Goal: Transaction & Acquisition: Download file/media

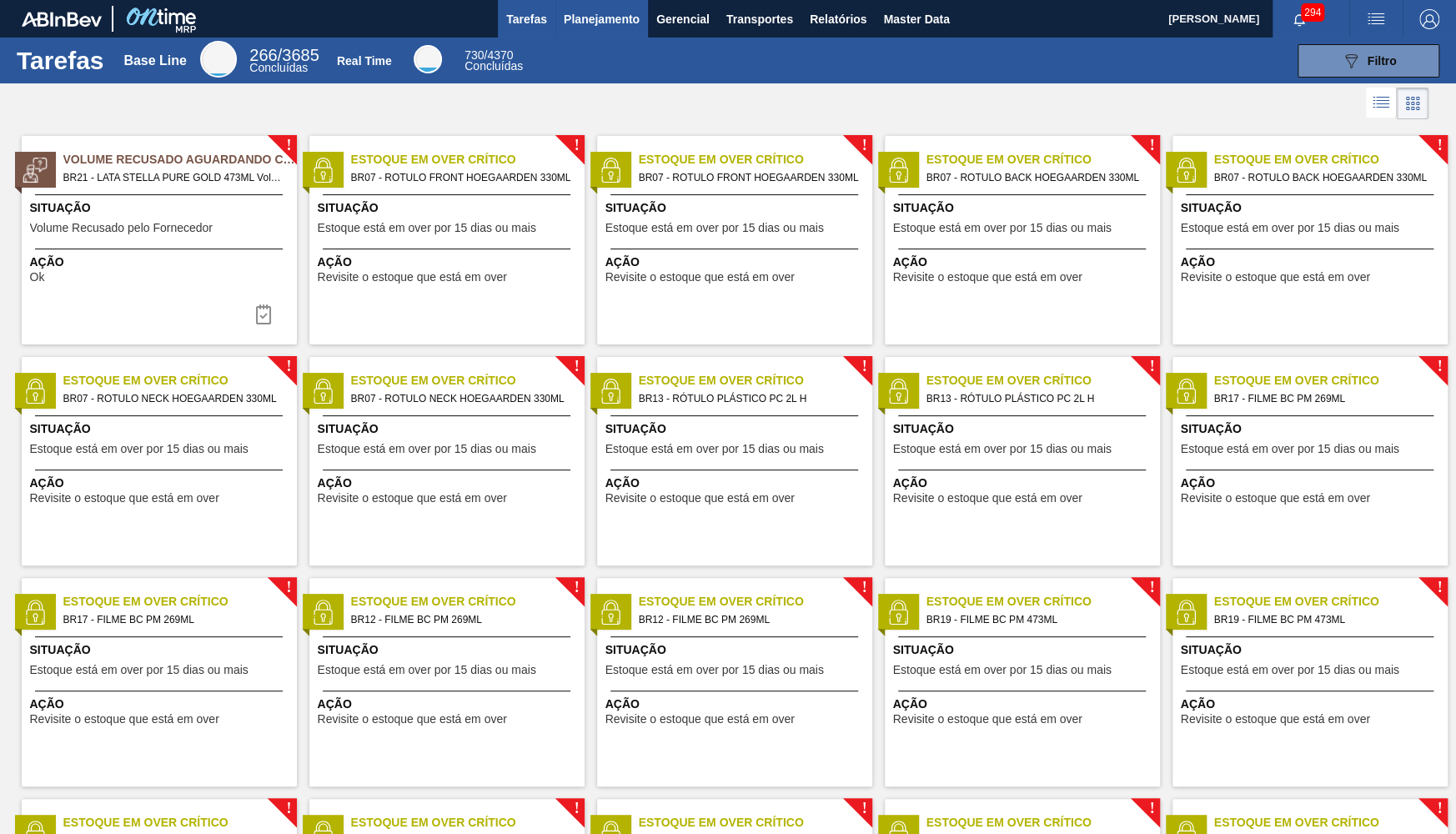
click at [620, 34] on button "Planejamento" at bounding box center [602, 18] width 93 height 37
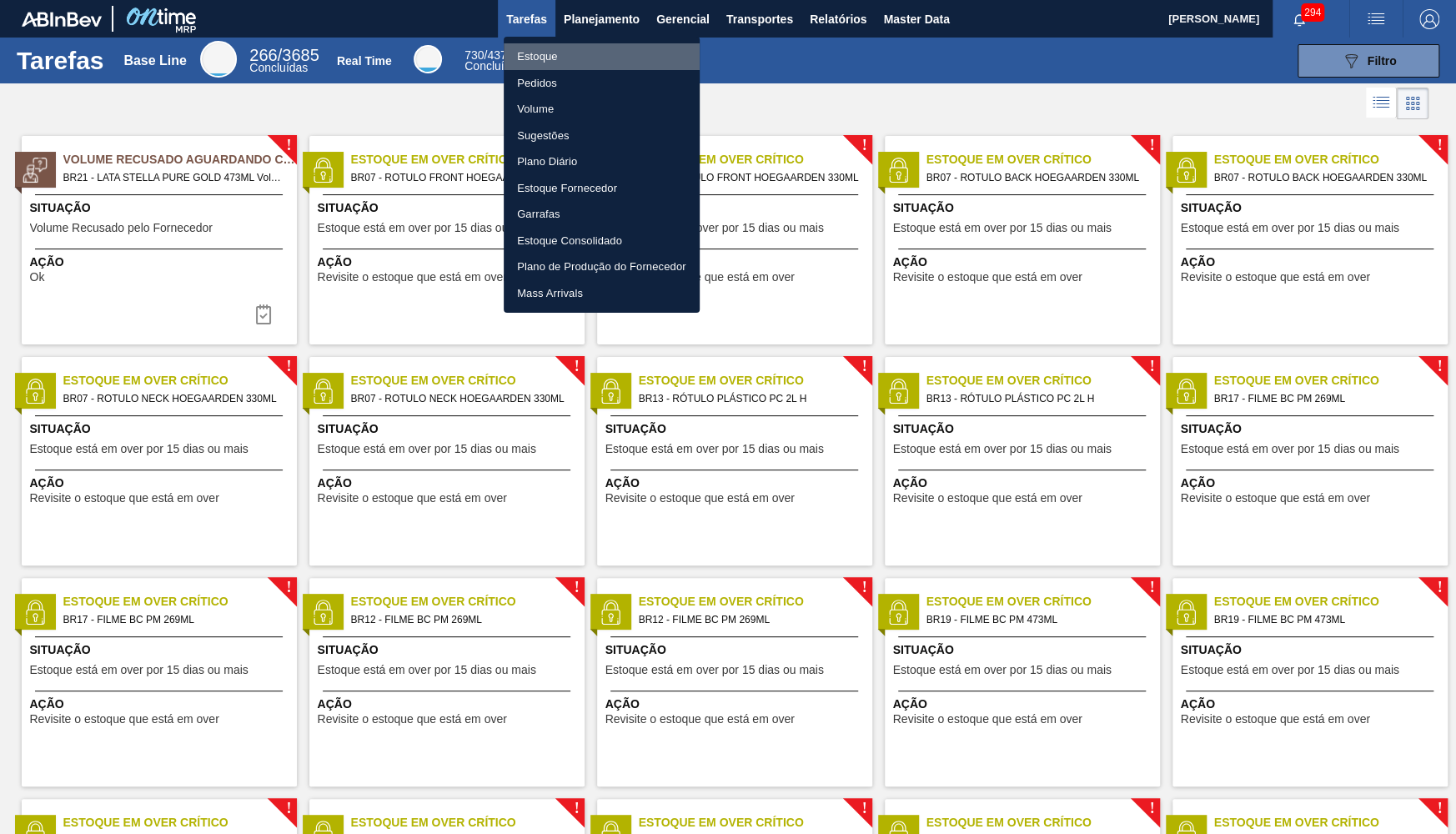
click at [587, 55] on li "Estoque" at bounding box center [602, 56] width 196 height 26
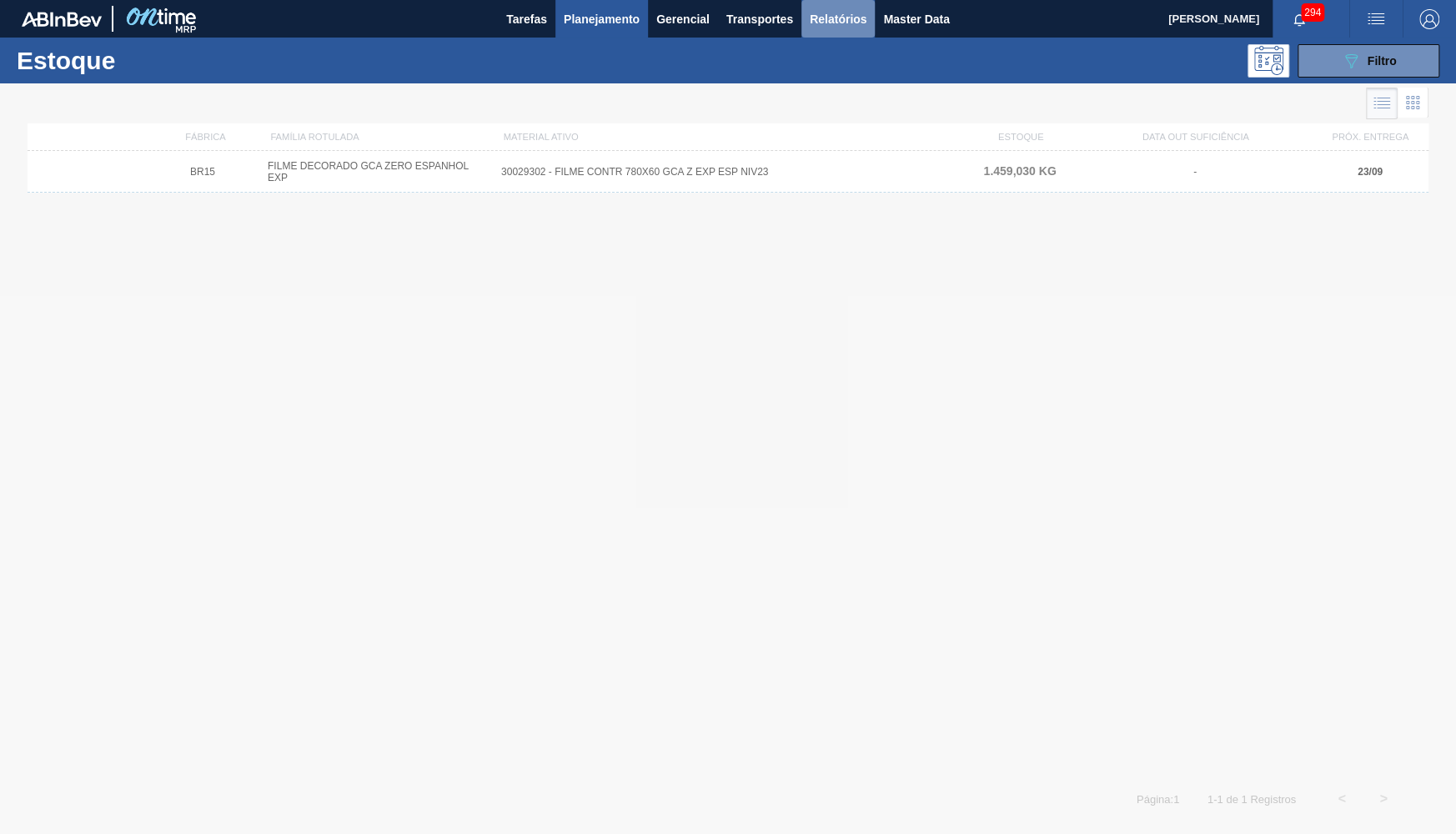
click at [850, 35] on button "Relatórios" at bounding box center [838, 18] width 74 height 37
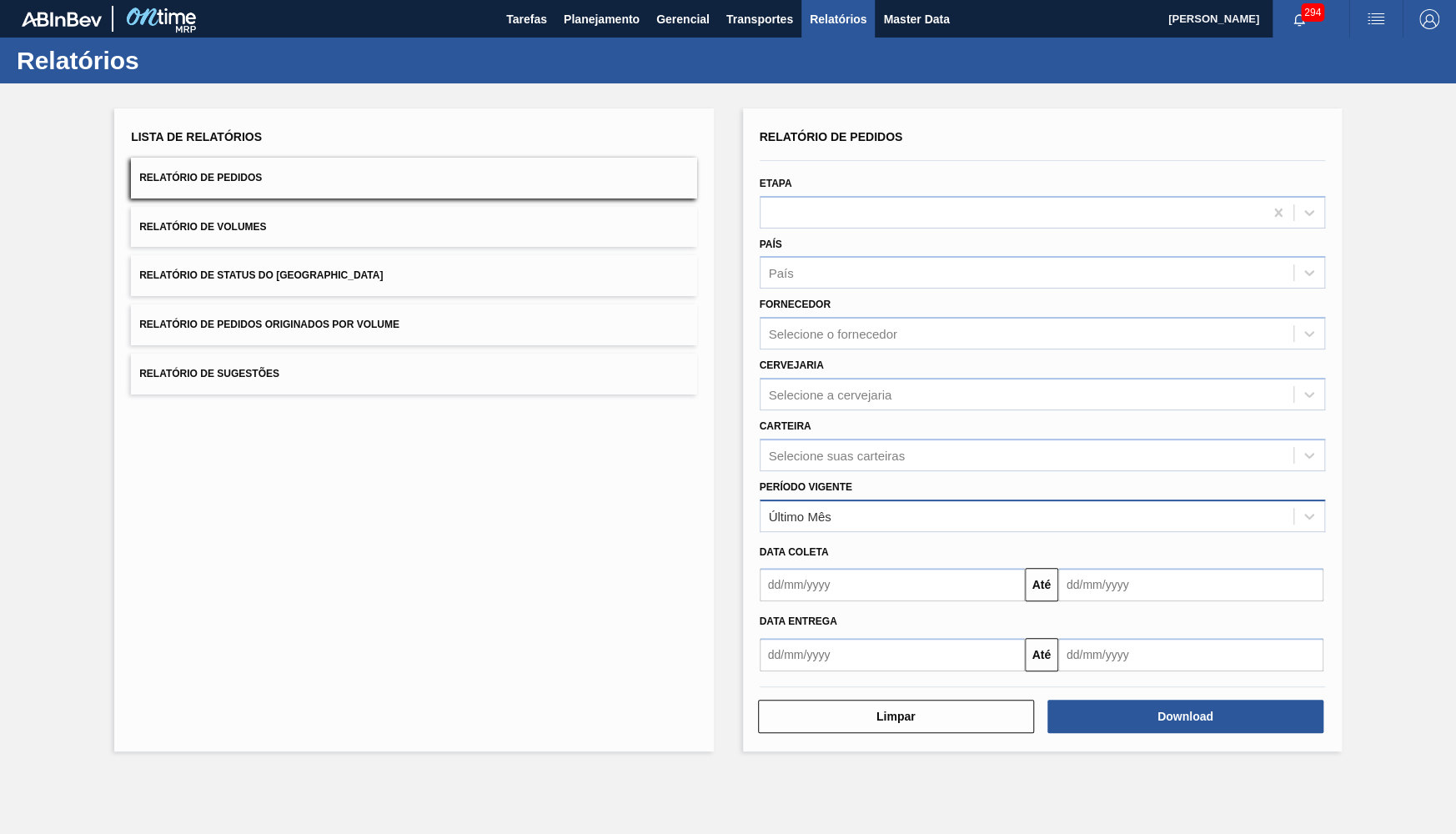
click at [812, 504] on div "Último Mês" at bounding box center [1027, 516] width 533 height 25
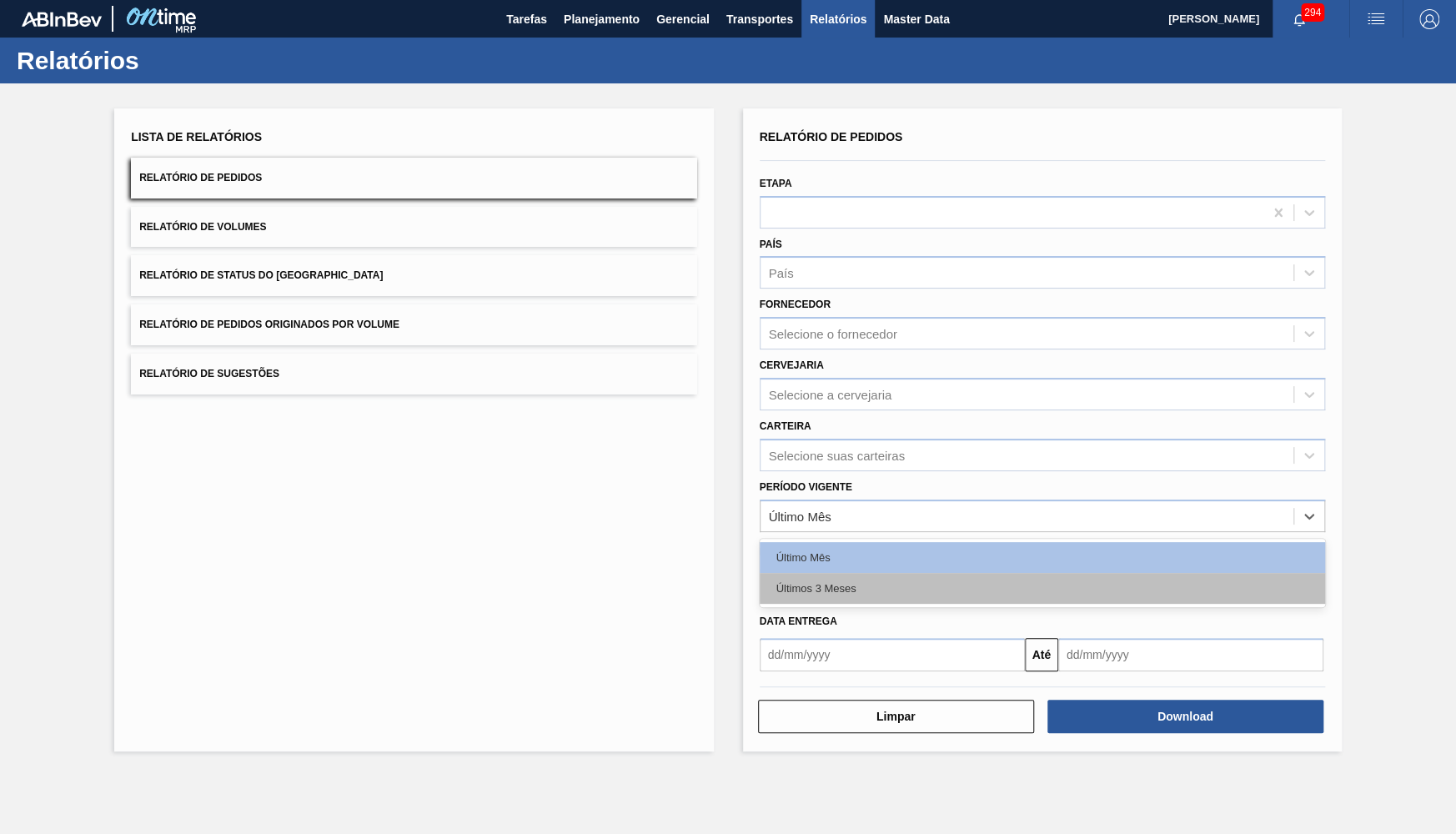
click at [823, 573] on div "Últimos 3 Meses" at bounding box center [1043, 588] width 566 height 31
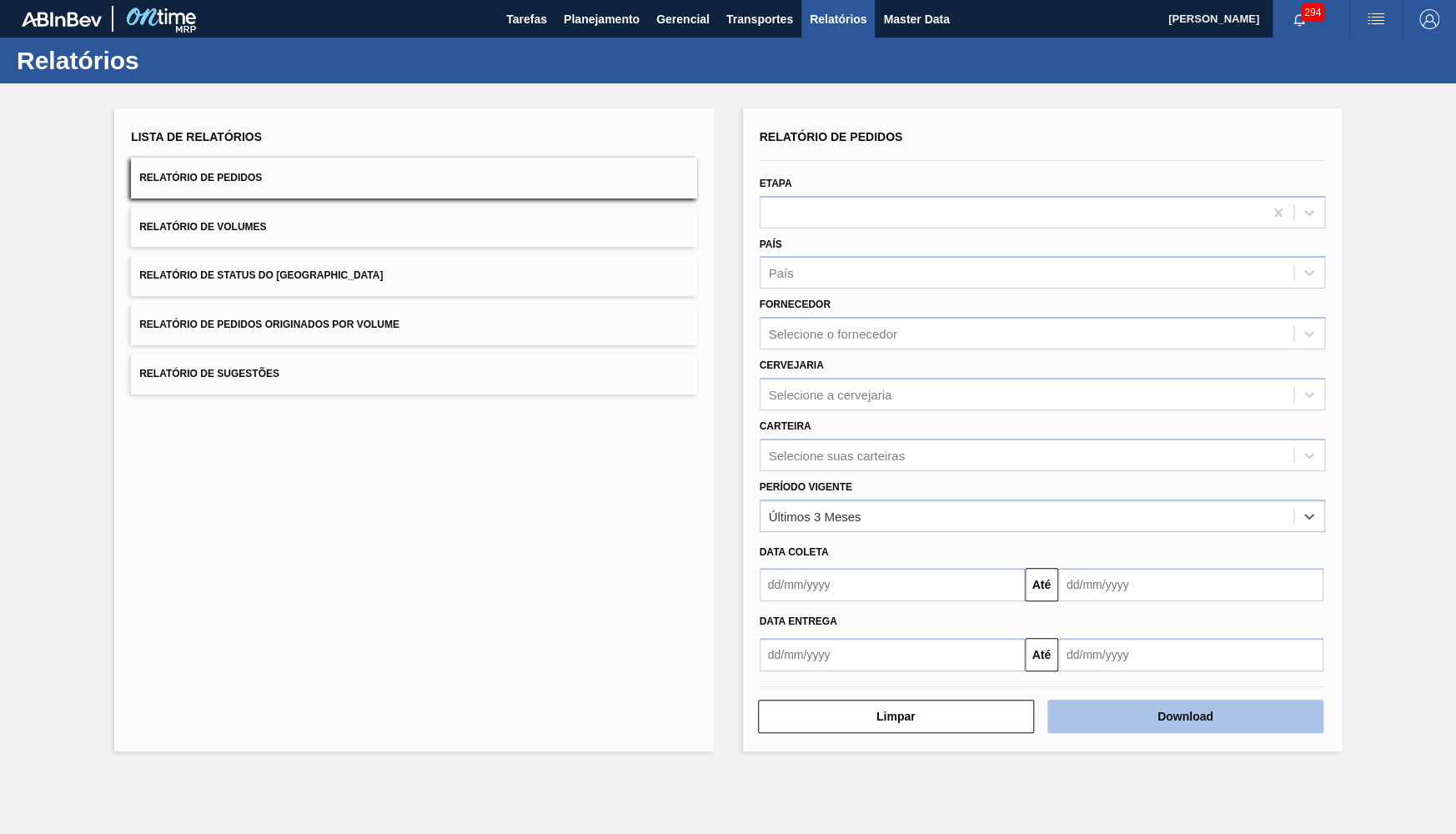
click at [1273, 699] on button "Download" at bounding box center [1186, 716] width 276 height 34
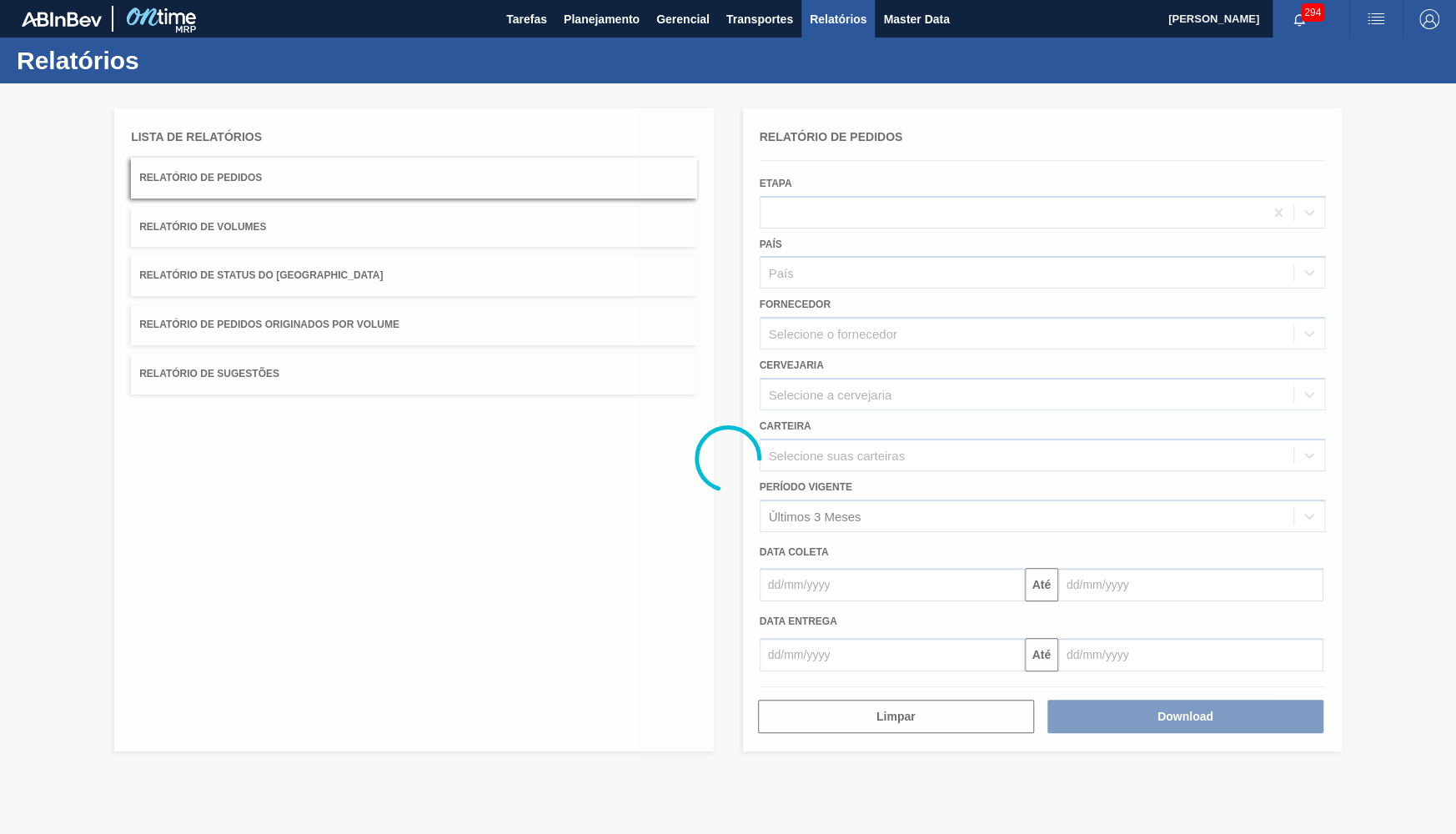
click at [340, 274] on div at bounding box center [728, 458] width 1456 height 750
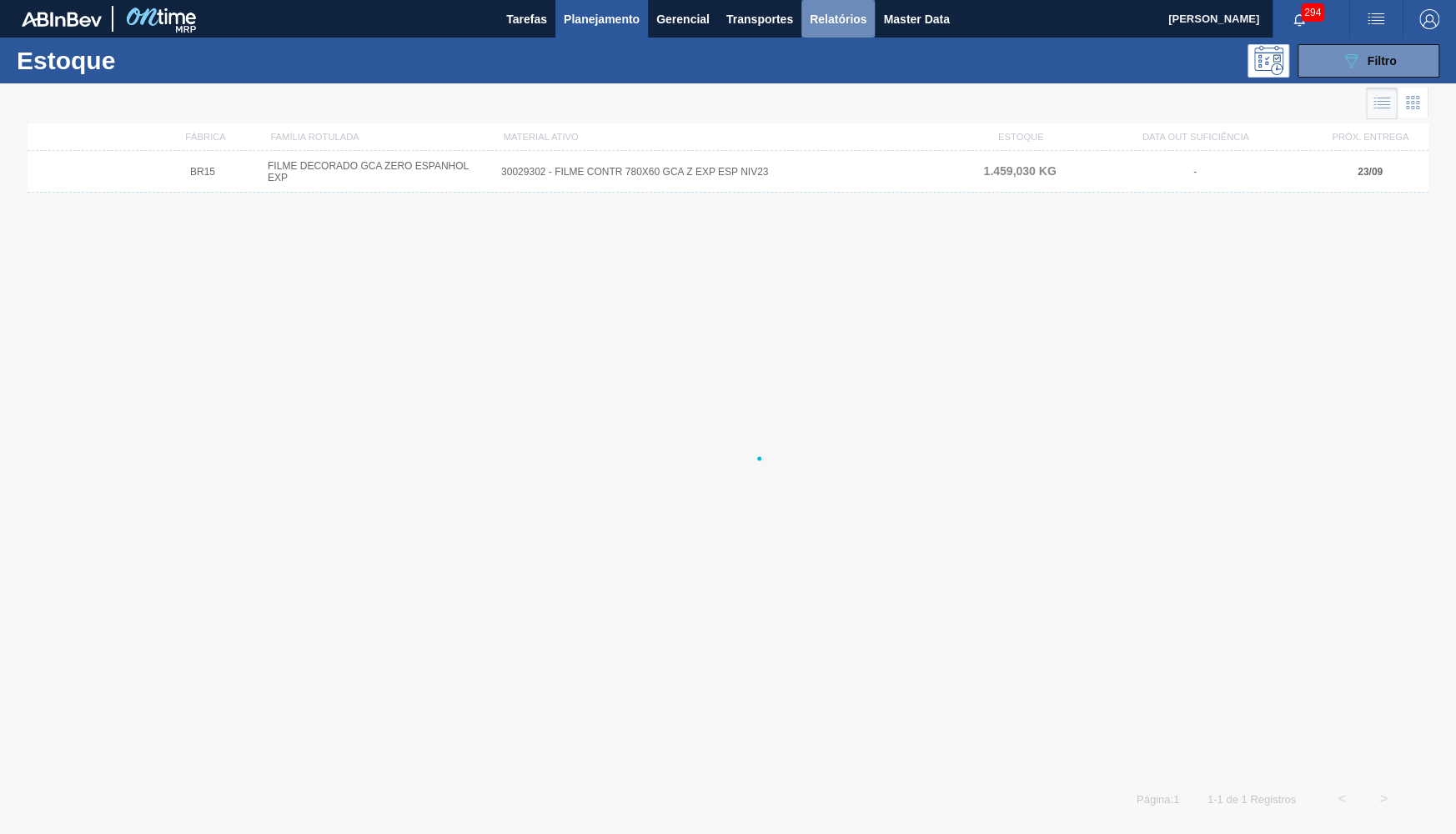
click at [814, 35] on button "Relatórios" at bounding box center [838, 18] width 74 height 37
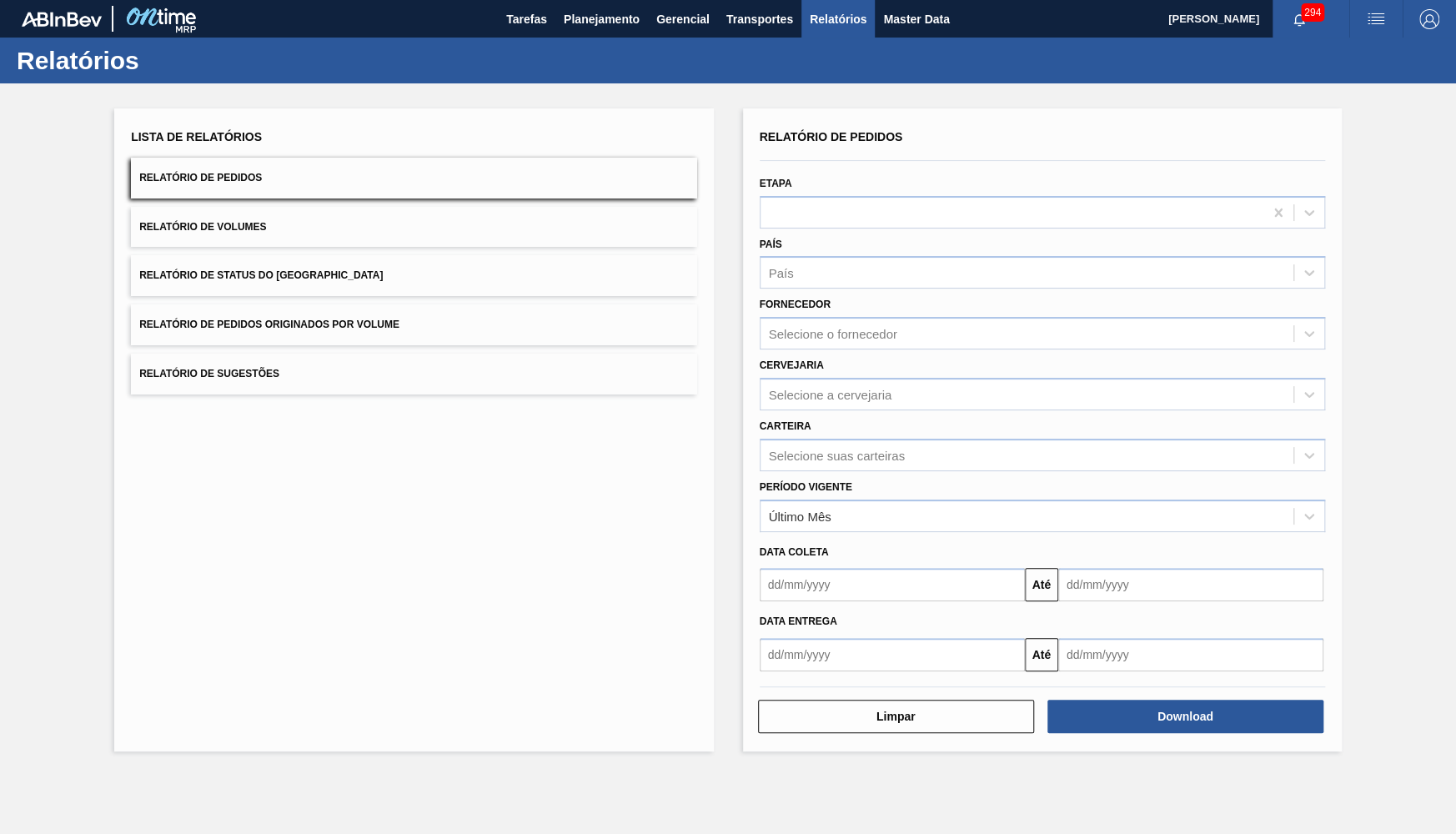
click at [396, 260] on button "Relatório de Status do [GEOGRAPHIC_DATA]" at bounding box center [414, 276] width 566 height 41
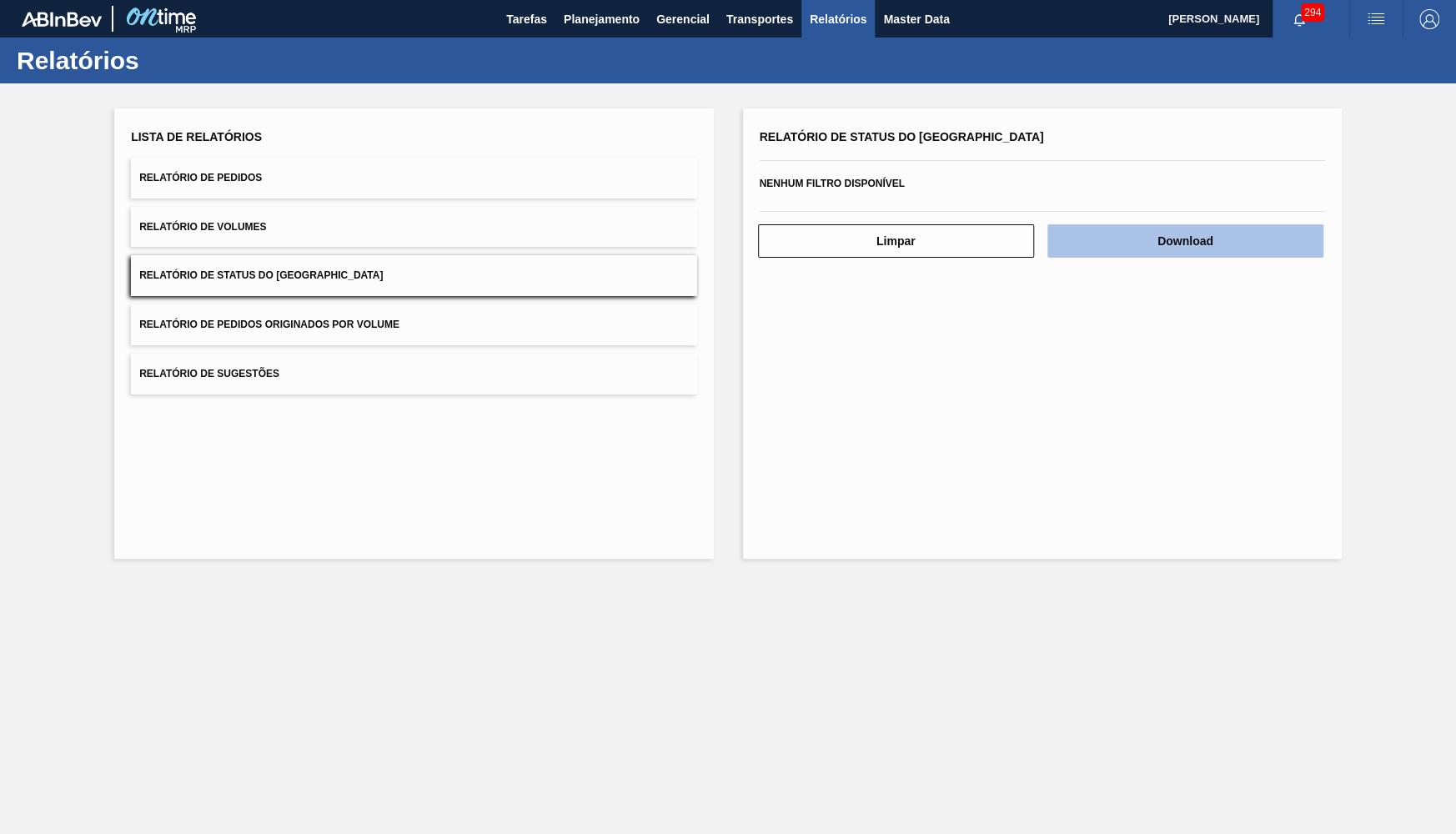
click at [1272, 236] on button "Download" at bounding box center [1186, 241] width 276 height 34
click at [458, 569] on div "Lista de Relatórios Relatório de Pedidos Relatório de Volumes Relatório de Stat…" at bounding box center [728, 332] width 1456 height 497
